Goal: Use online tool/utility: Utilize a website feature to perform a specific function

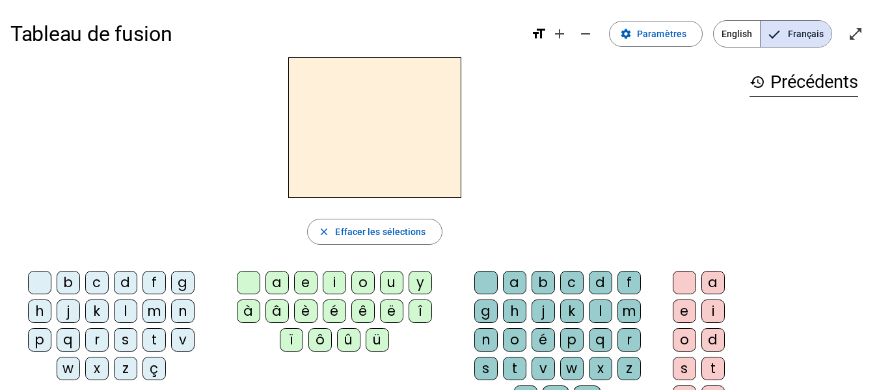
click at [38, 339] on div "p" at bounding box center [39, 339] width 23 height 23
click at [388, 286] on div "u" at bounding box center [391, 282] width 23 height 23
click at [621, 346] on div "r" at bounding box center [628, 339] width 23 height 23
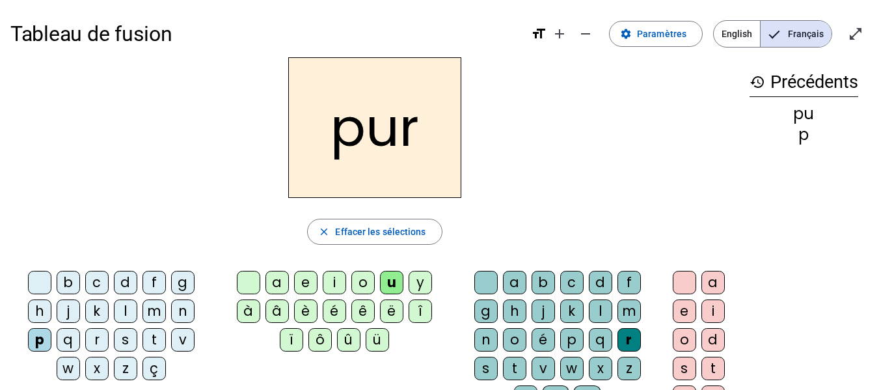
click at [131, 276] on div "d" at bounding box center [125, 282] width 23 height 23
click at [157, 309] on div "m" at bounding box center [153, 310] width 23 height 23
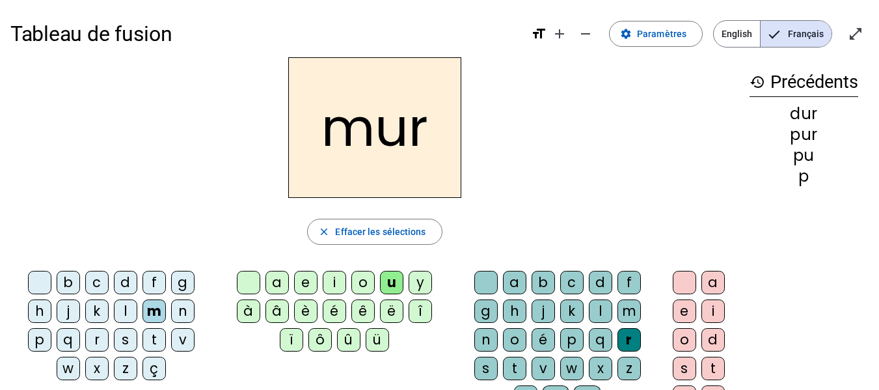
click at [121, 344] on div "s" at bounding box center [125, 339] width 23 height 23
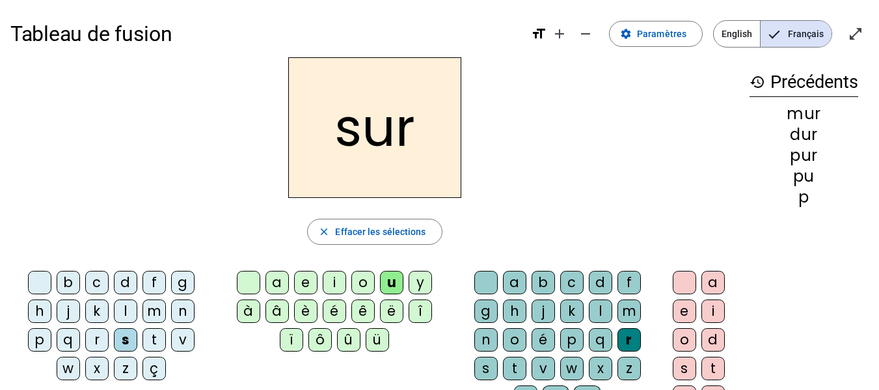
click at [626, 340] on div "r" at bounding box center [628, 339] width 23 height 23
click at [488, 289] on div at bounding box center [485, 282] width 23 height 23
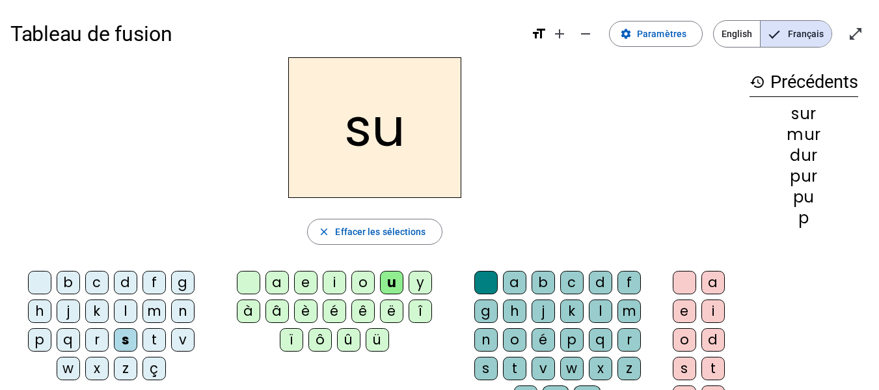
click at [70, 287] on div "b" at bounding box center [68, 282] width 23 height 23
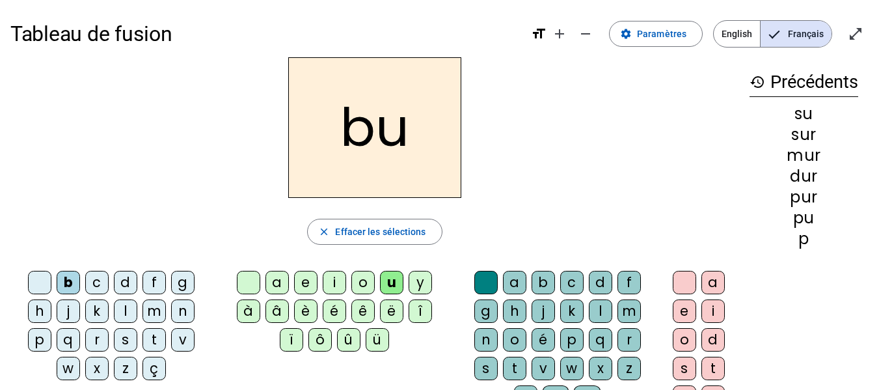
click at [189, 336] on div "v" at bounding box center [182, 339] width 23 height 23
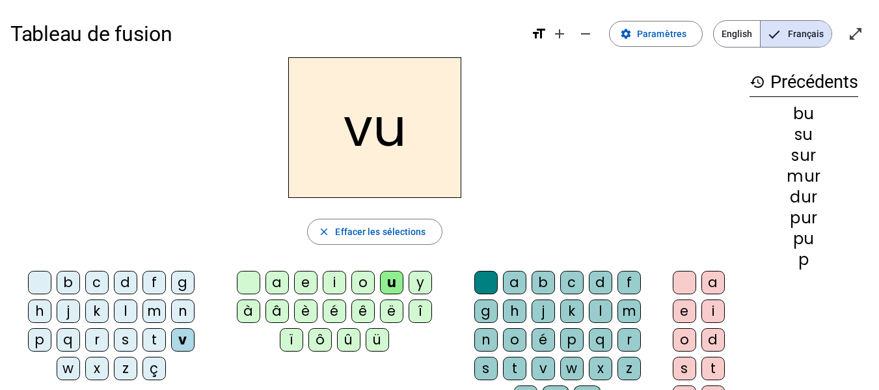
click at [272, 284] on div "a" at bounding box center [276, 282] width 23 height 23
click at [122, 310] on div "l" at bounding box center [125, 310] width 23 height 23
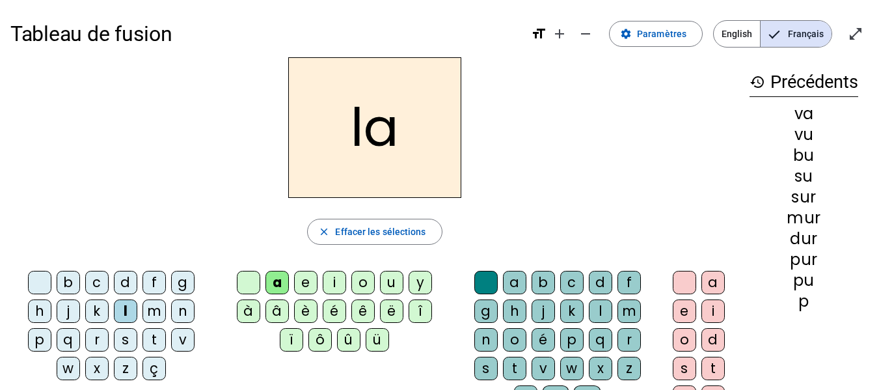
click at [161, 309] on div "m" at bounding box center [153, 310] width 23 height 23
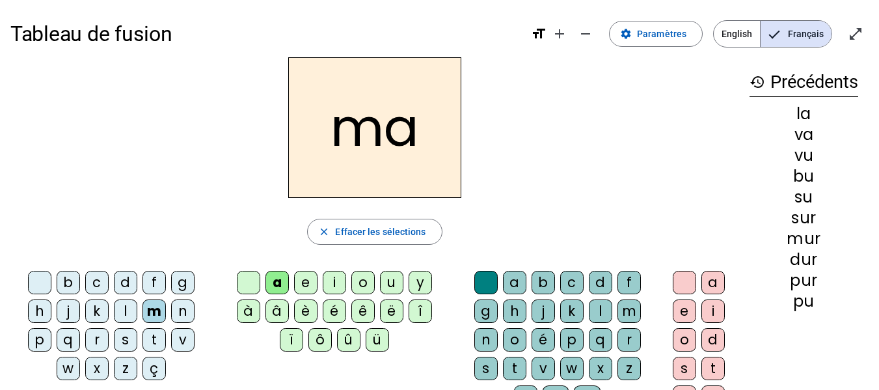
click at [302, 282] on div "e" at bounding box center [305, 282] width 23 height 23
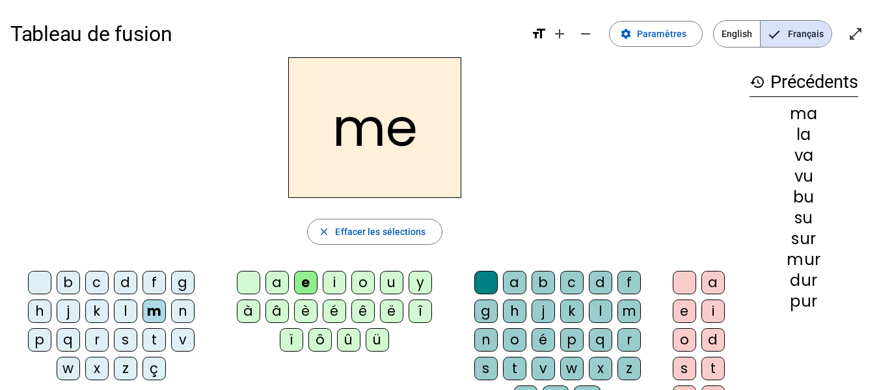
click at [137, 338] on letter-bubble "s" at bounding box center [128, 342] width 29 height 29
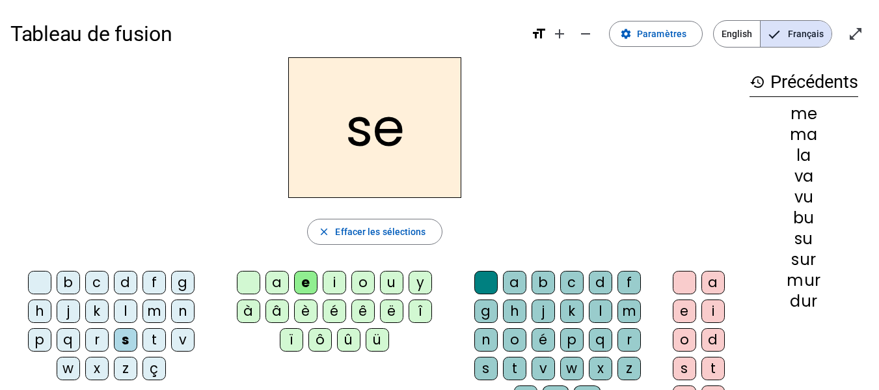
click at [132, 308] on div "l" at bounding box center [125, 310] width 23 height 23
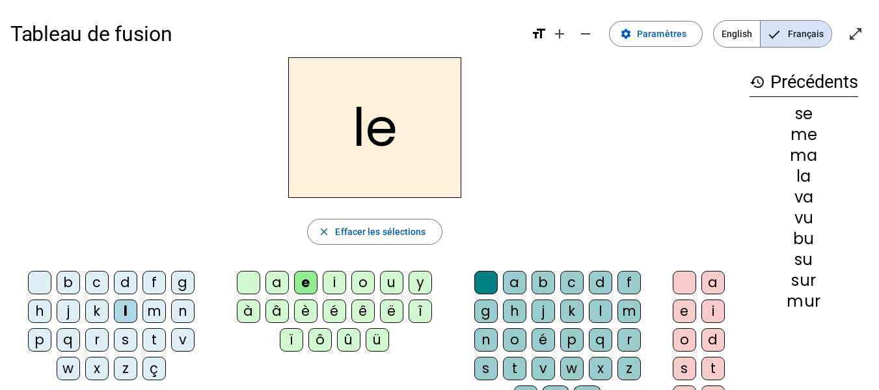
click at [187, 312] on div "n" at bounding box center [182, 310] width 23 height 23
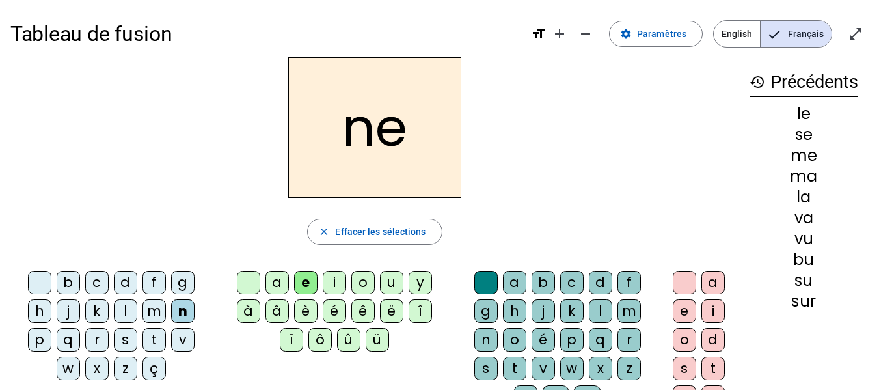
click at [332, 280] on div "i" at bounding box center [334, 282] width 23 height 23
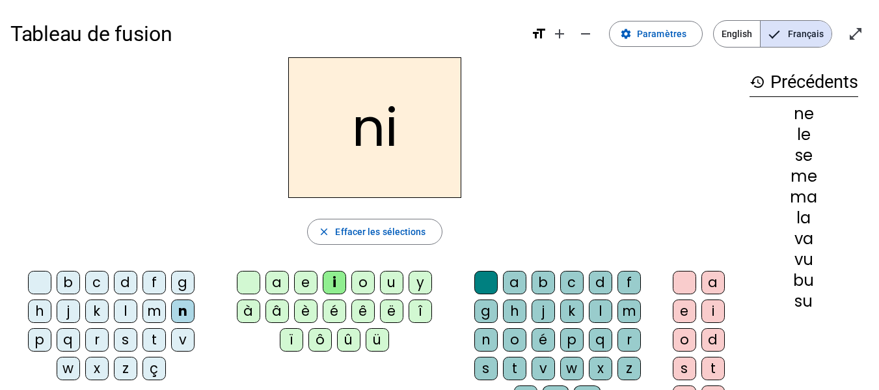
click at [124, 339] on div "s" at bounding box center [125, 339] width 23 height 23
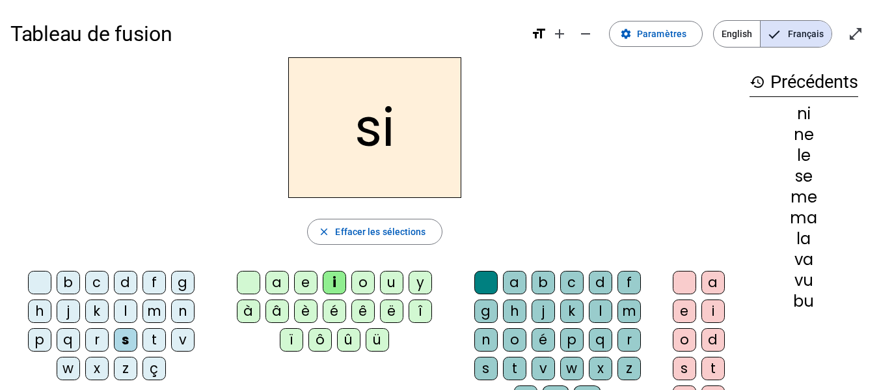
click at [43, 310] on div "h" at bounding box center [39, 310] width 23 height 23
